Goal: Information Seeking & Learning: Learn about a topic

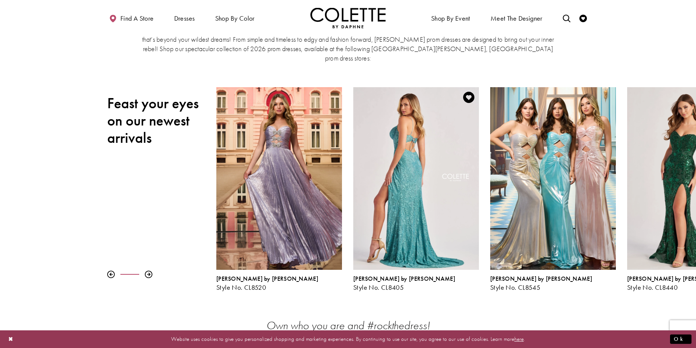
scroll to position [150, 0]
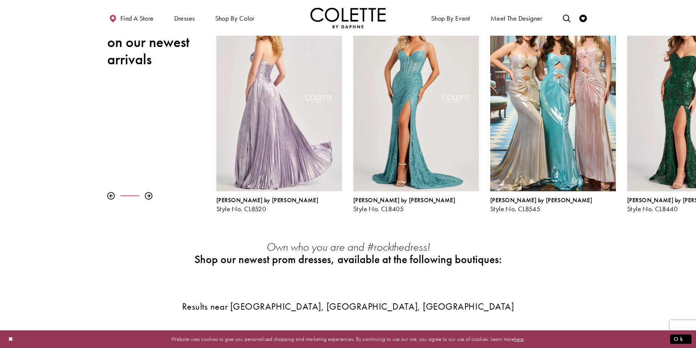
click at [273, 144] on div "Visit Colette by Daphne Style No. CL8520 Page" at bounding box center [279, 100] width 126 height 183
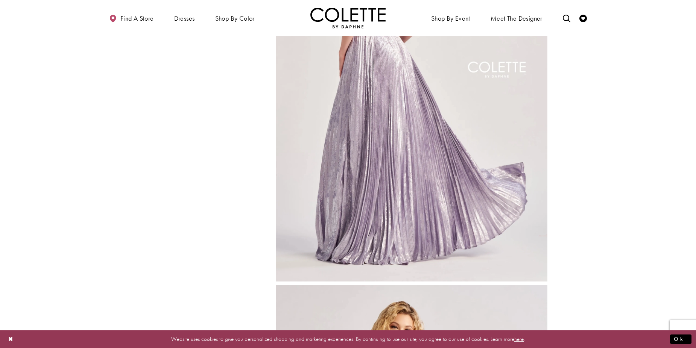
scroll to position [1053, 0]
